Goal: Communication & Community: Answer question/provide support

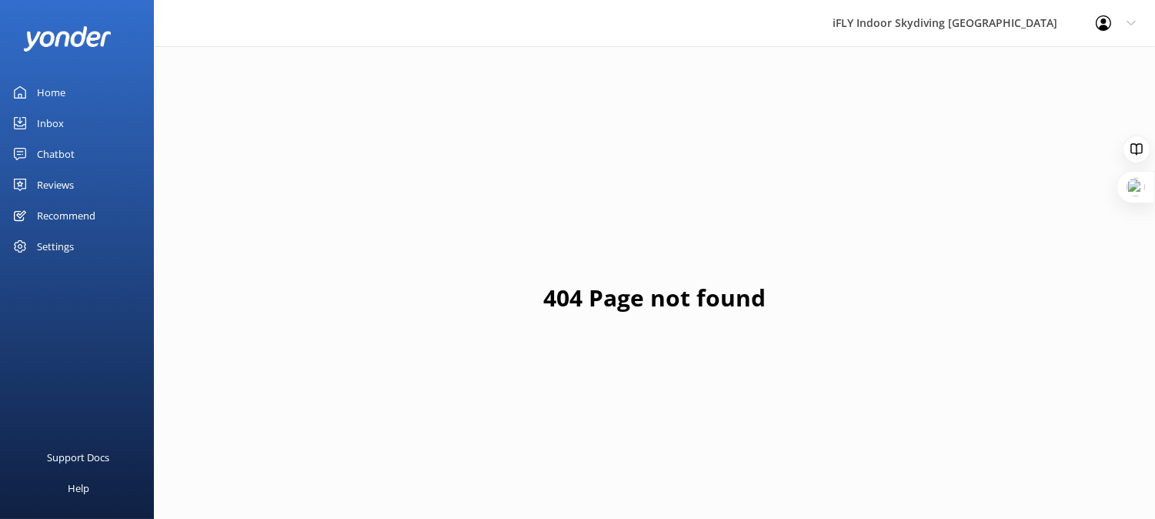
click at [34, 125] on link "Inbox" at bounding box center [77, 123] width 154 height 31
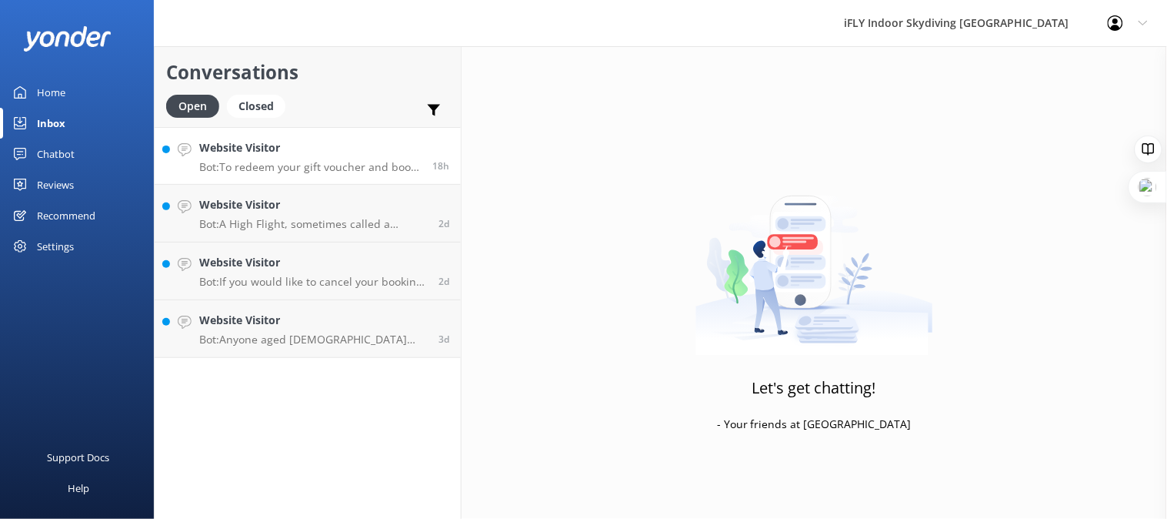
click at [315, 146] on h4 "Website Visitor" at bounding box center [310, 147] width 222 height 17
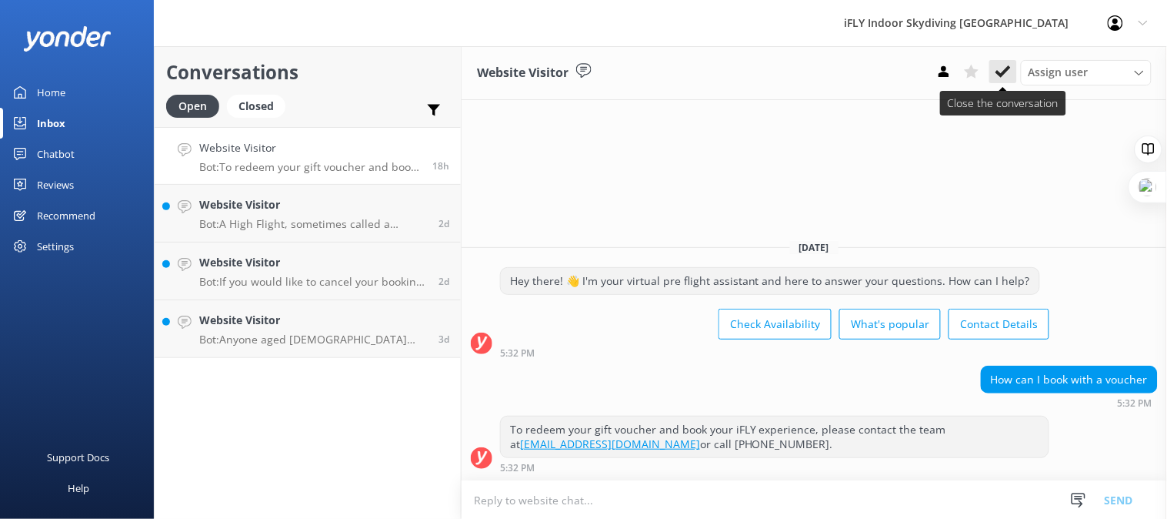
click at [1009, 74] on icon at bounding box center [1003, 71] width 15 height 15
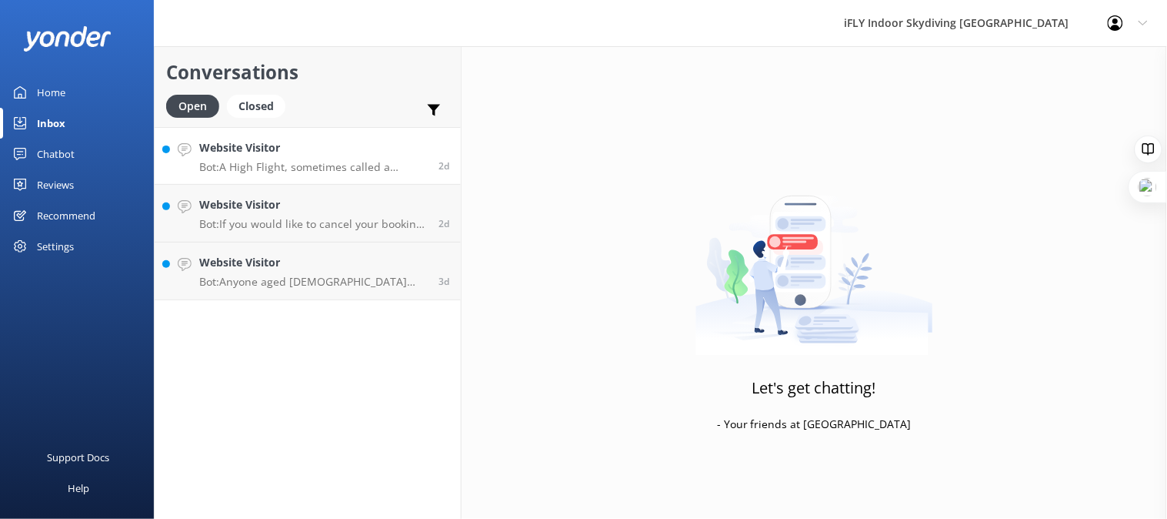
click at [348, 160] on p "Bot: A High Flight, sometimes called a vertical takeoff, is an exhilarating exp…" at bounding box center [313, 167] width 228 height 14
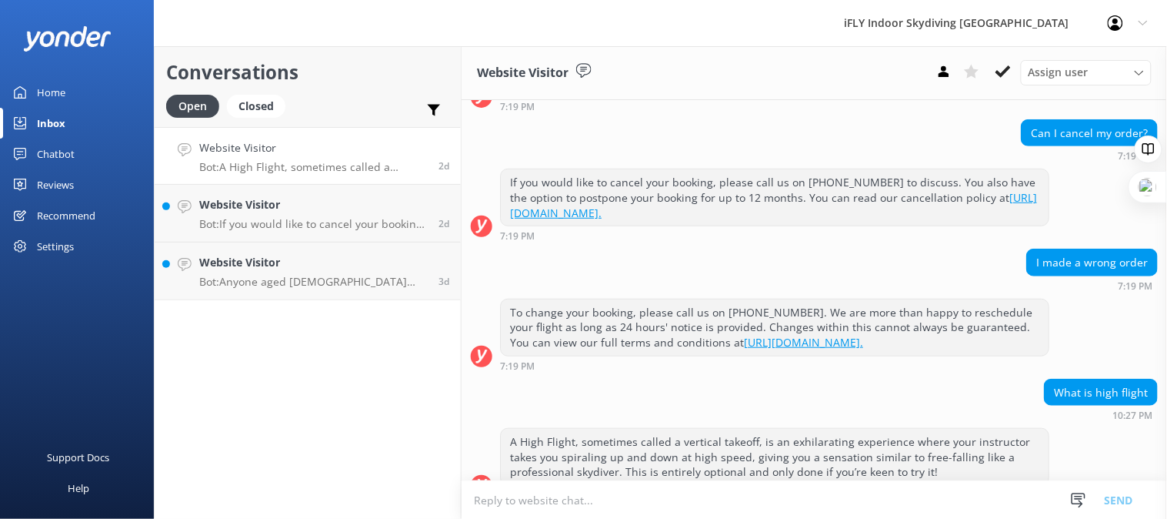
scroll to position [247, 0]
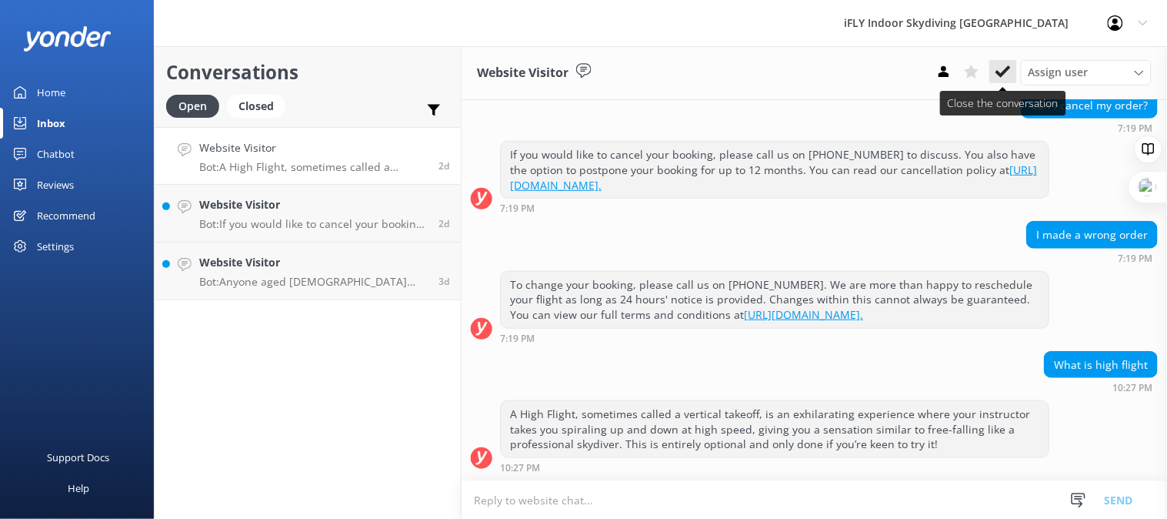
click at [1002, 71] on icon at bounding box center [1003, 71] width 15 height 15
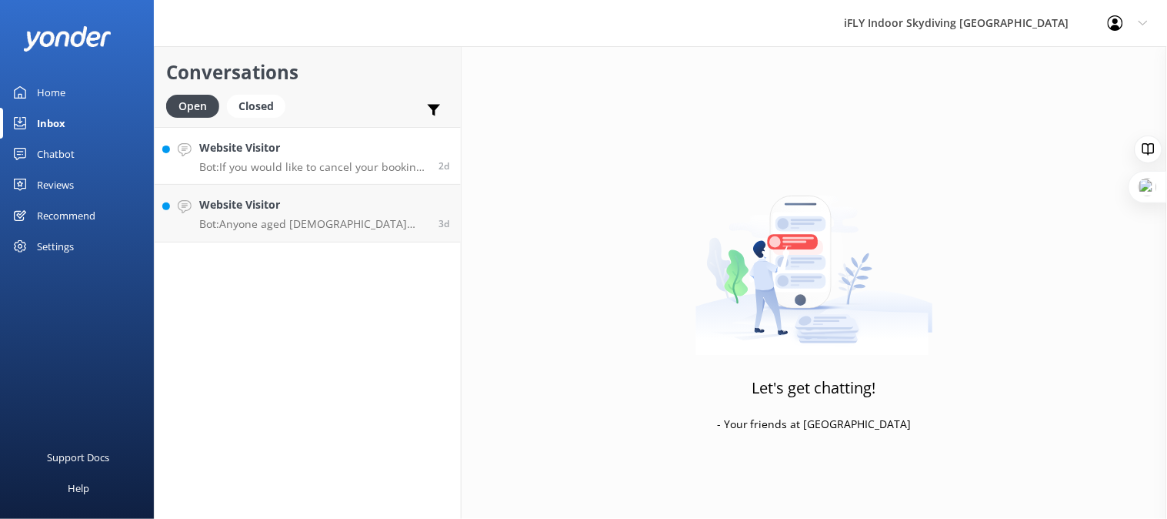
click at [332, 165] on p "Bot: If you would like to cancel your booking, please call us on [PHONE_NUMBER]…" at bounding box center [313, 167] width 228 height 14
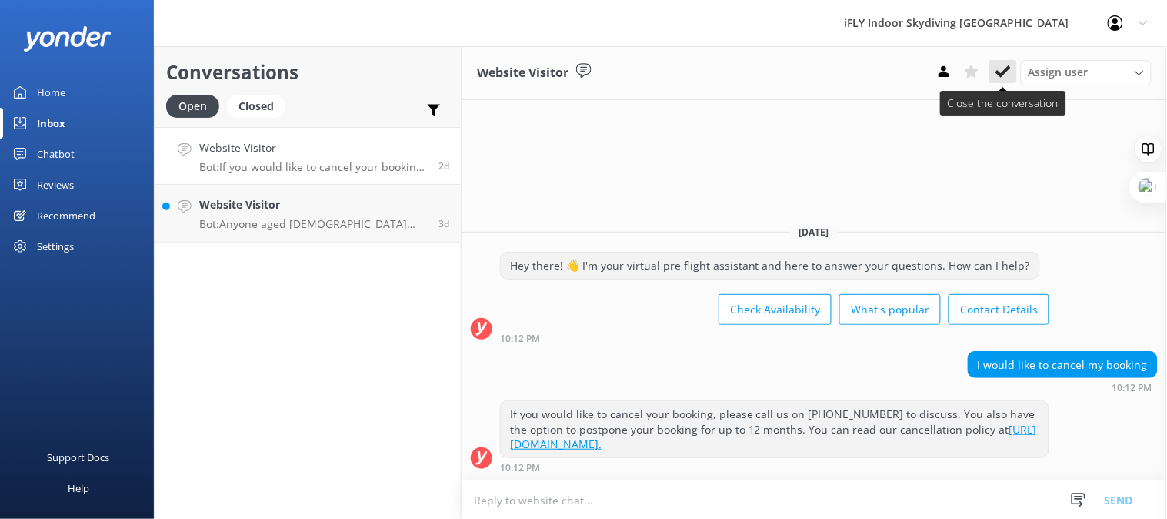
click at [1010, 72] on icon at bounding box center [1003, 71] width 15 height 15
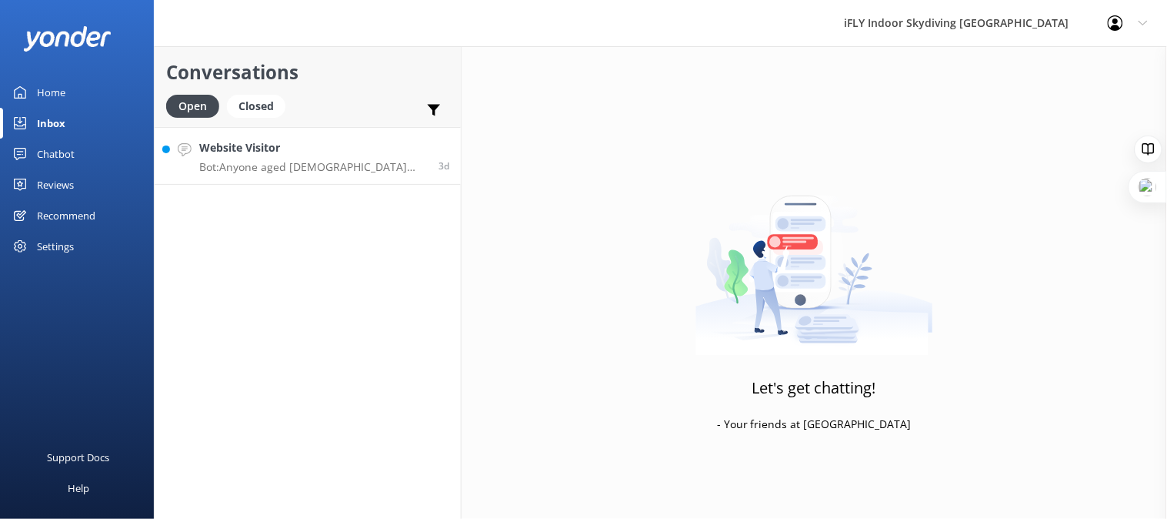
click at [329, 164] on p "Bot: Anyone aged [DEMOGRAPHIC_DATA] and up can enjoy indoor skydiving at iFLY […" at bounding box center [313, 167] width 228 height 14
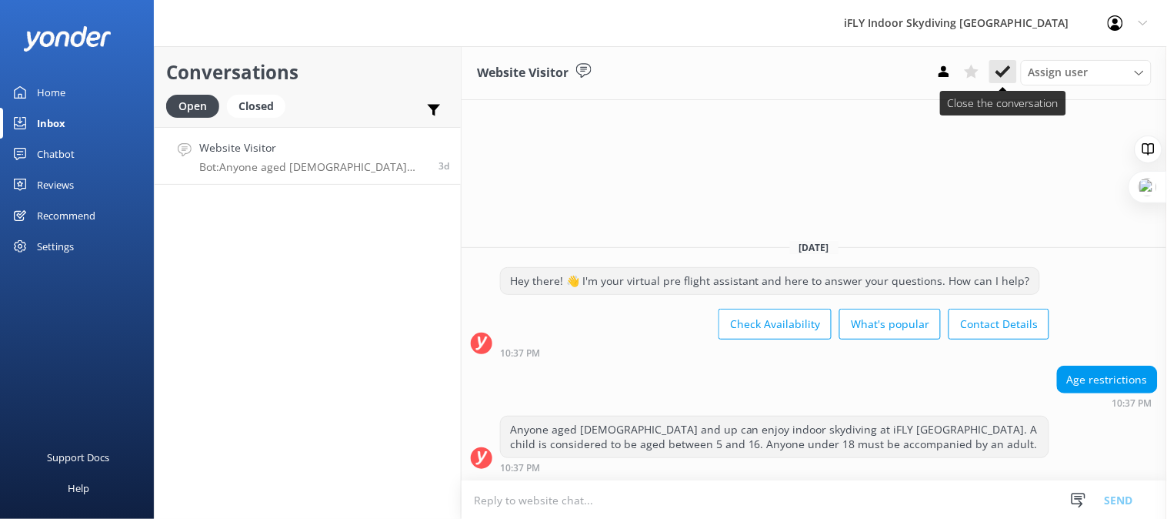
click at [999, 67] on icon at bounding box center [1003, 71] width 15 height 15
